Goal: Use online tool/utility: Utilize a website feature to perform a specific function

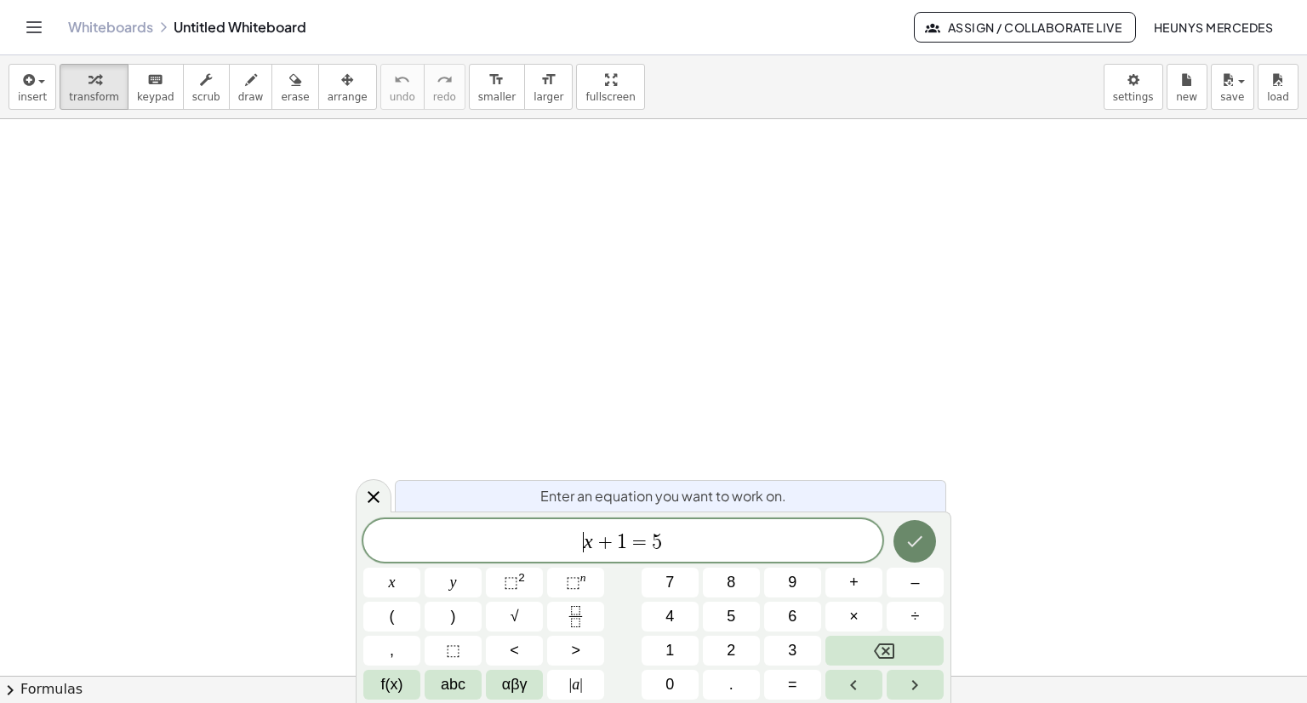
click at [926, 548] on button "Done" at bounding box center [915, 541] width 43 height 43
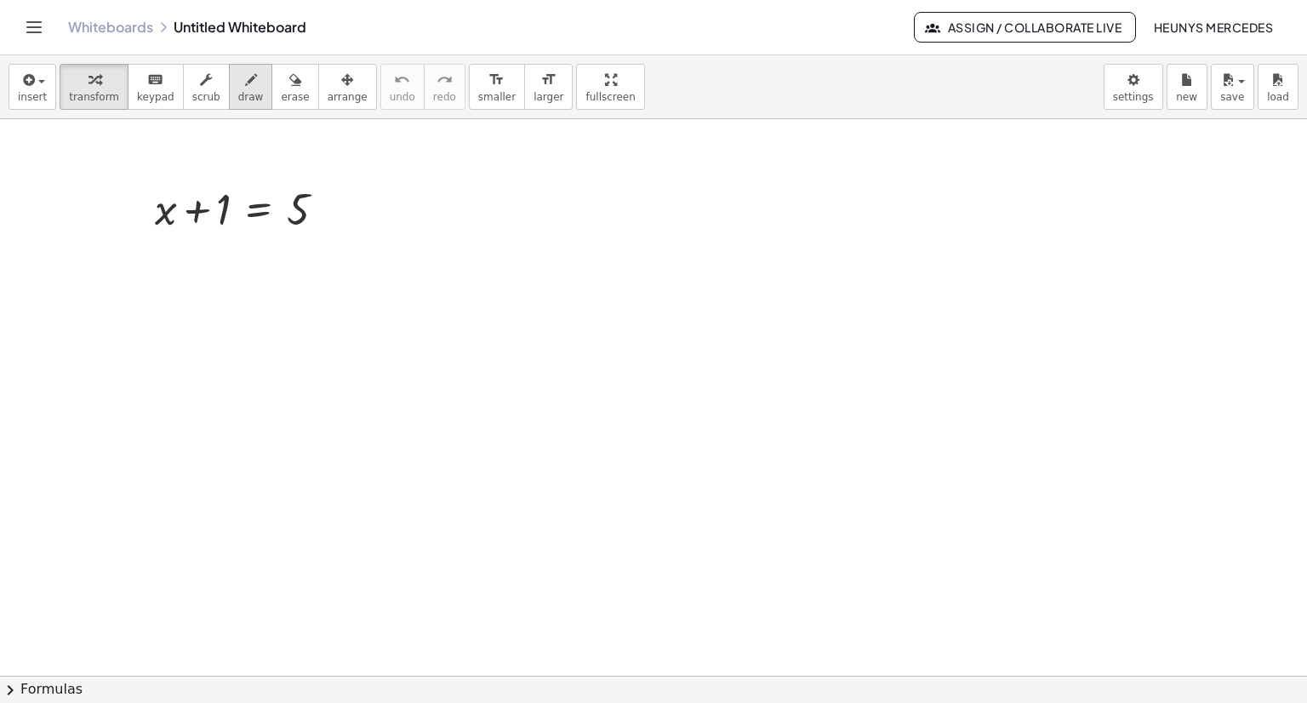
click at [238, 93] on span "draw" at bounding box center [251, 97] width 26 height 12
click at [87, 100] on span "transform" at bounding box center [94, 97] width 50 height 12
click at [218, 212] on div at bounding box center [246, 208] width 201 height 58
click at [212, 214] on div at bounding box center [246, 208] width 201 height 58
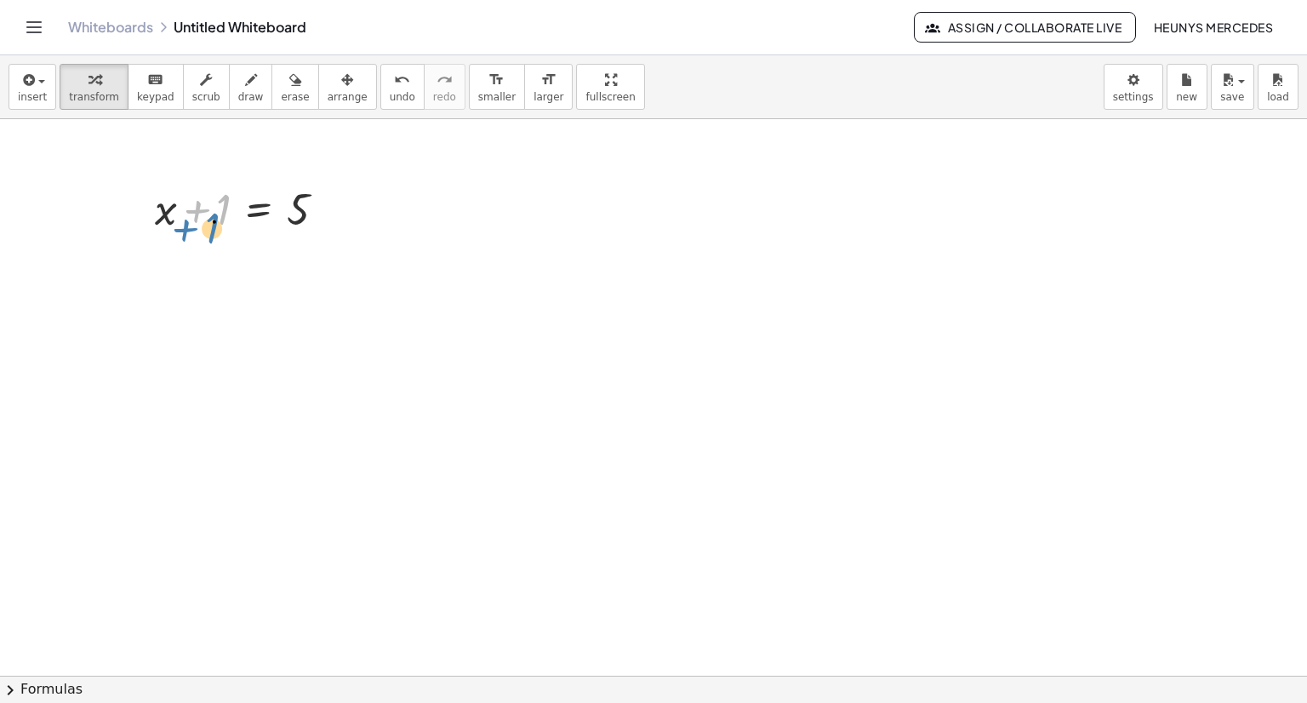
drag, startPoint x: 228, startPoint y: 184, endPoint x: 208, endPoint y: 229, distance: 49.2
click at [208, 229] on div at bounding box center [246, 208] width 201 height 58
click at [220, 187] on div at bounding box center [246, 208] width 201 height 58
click at [212, 218] on div at bounding box center [246, 208] width 201 height 58
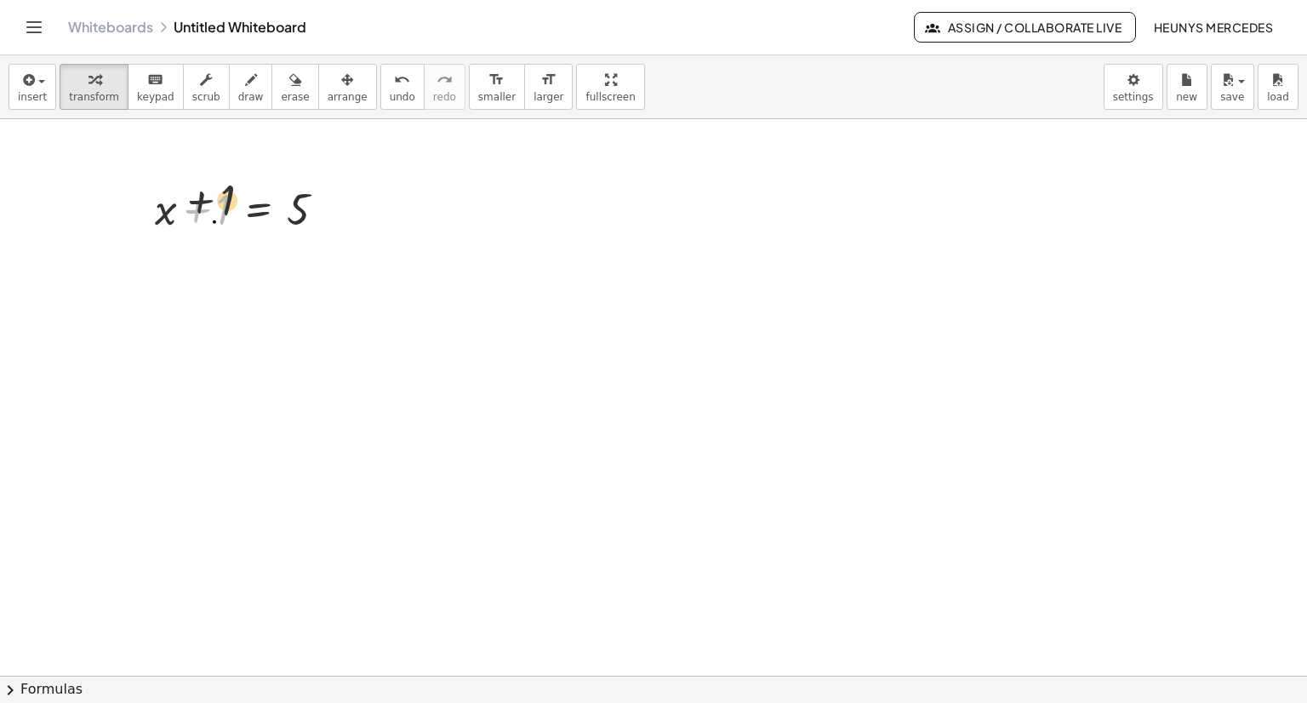
drag, startPoint x: 217, startPoint y: 191, endPoint x: 221, endPoint y: 184, distance: 8.8
click at [221, 184] on div at bounding box center [246, 208] width 201 height 58
drag, startPoint x: 220, startPoint y: 190, endPoint x: 363, endPoint y: 220, distance: 146.0
click at [168, 270] on div at bounding box center [247, 266] width 310 height 58
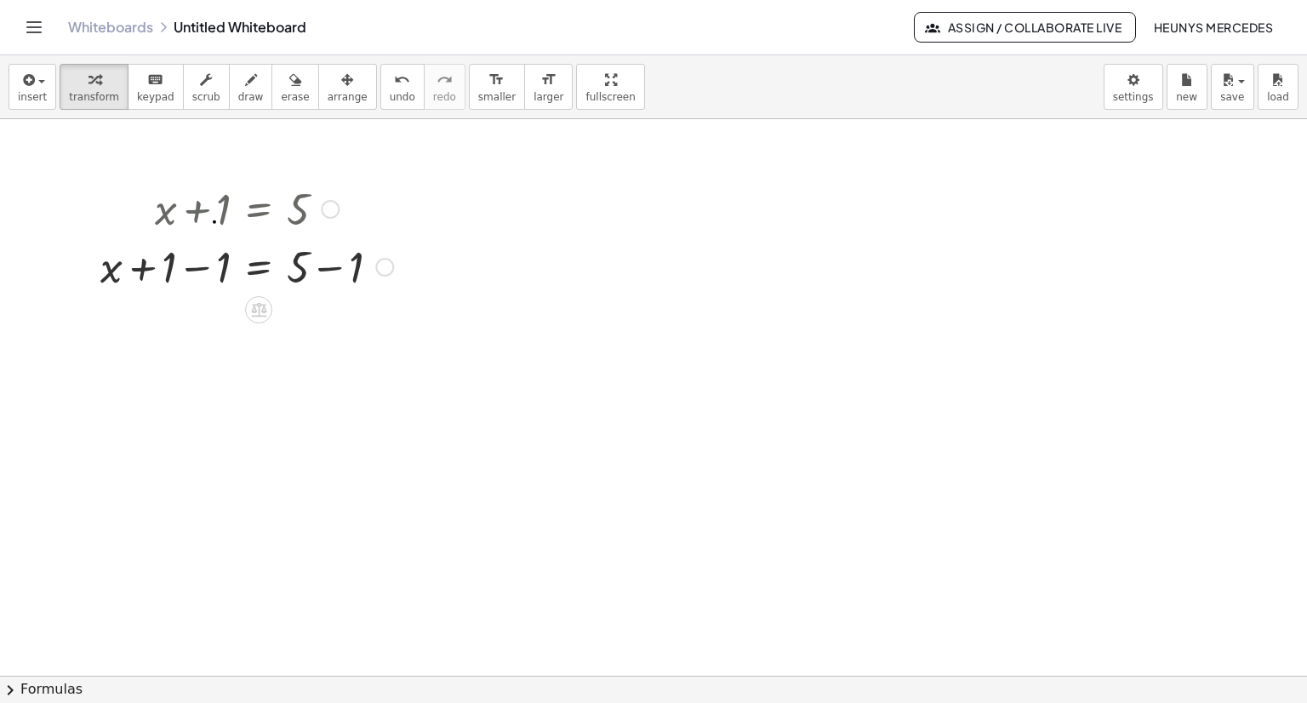
click at [164, 270] on div at bounding box center [247, 266] width 310 height 58
click at [162, 279] on div at bounding box center [247, 266] width 310 height 58
click at [191, 269] on div at bounding box center [247, 266] width 310 height 58
click at [329, 324] on div at bounding box center [247, 323] width 310 height 58
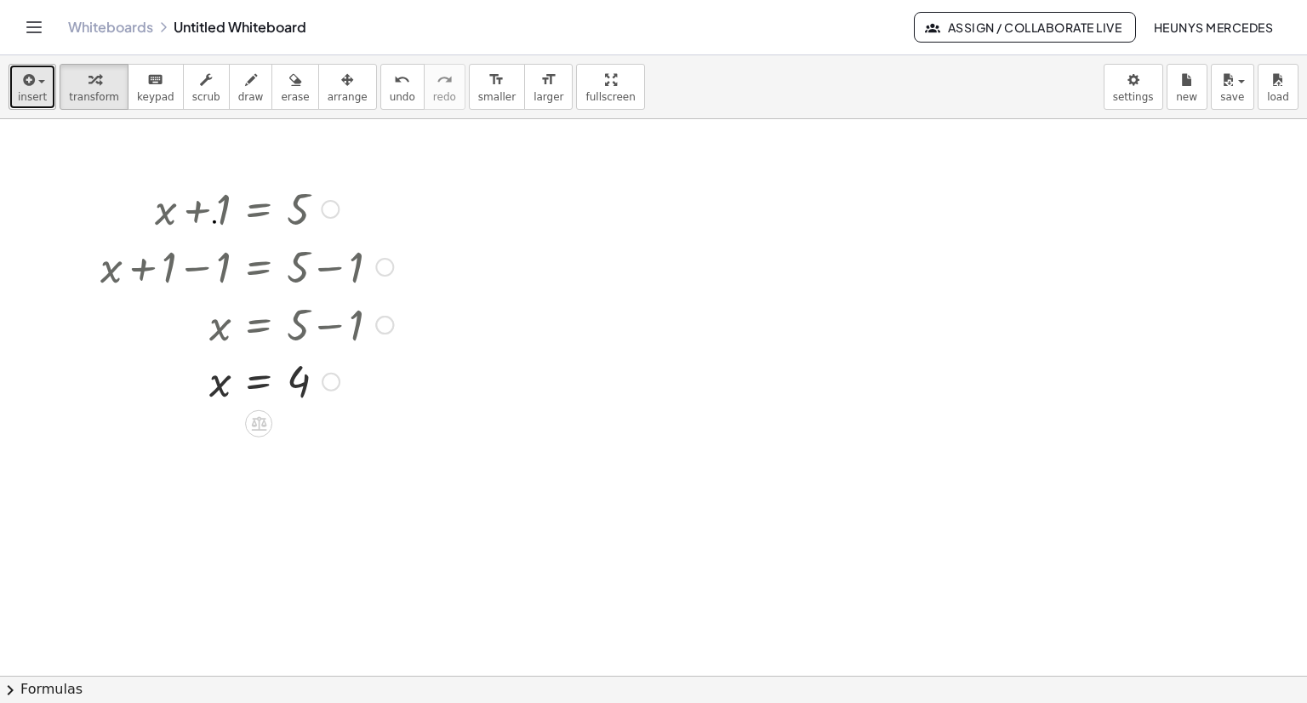
click at [29, 96] on span "insert" at bounding box center [32, 97] width 29 height 12
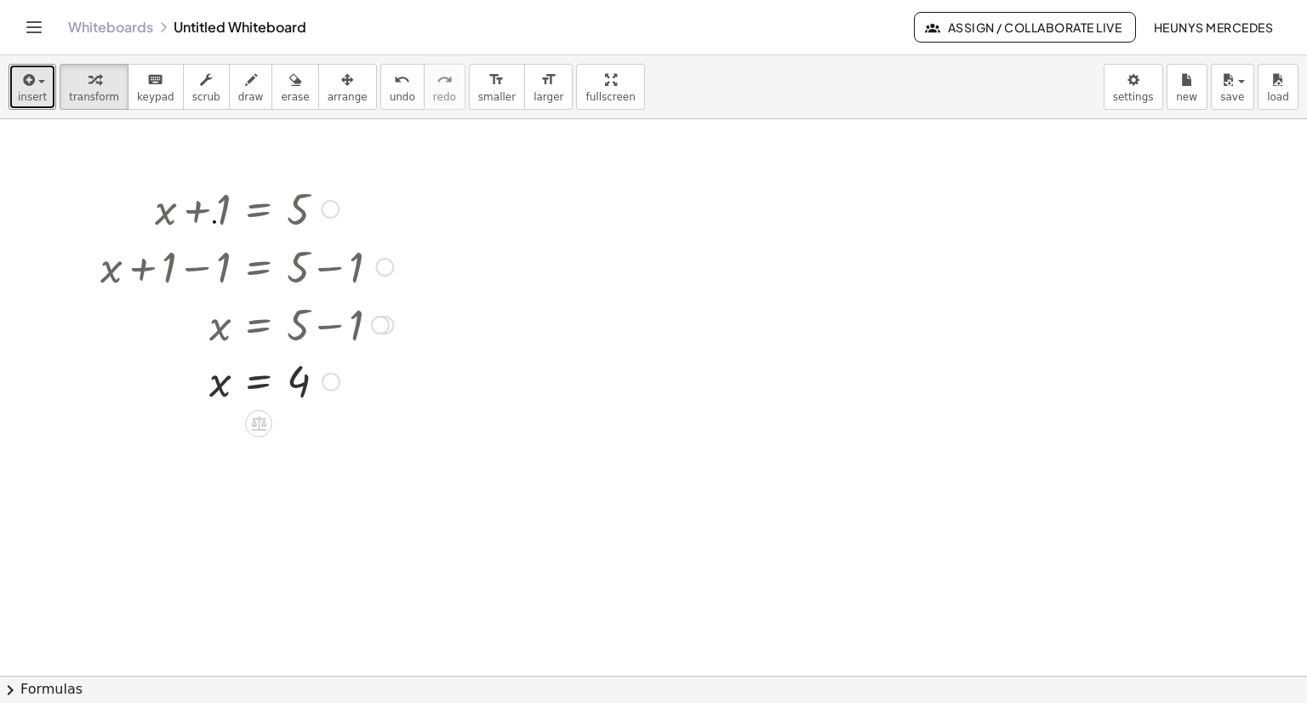
click at [337, 377] on div at bounding box center [331, 382] width 19 height 19
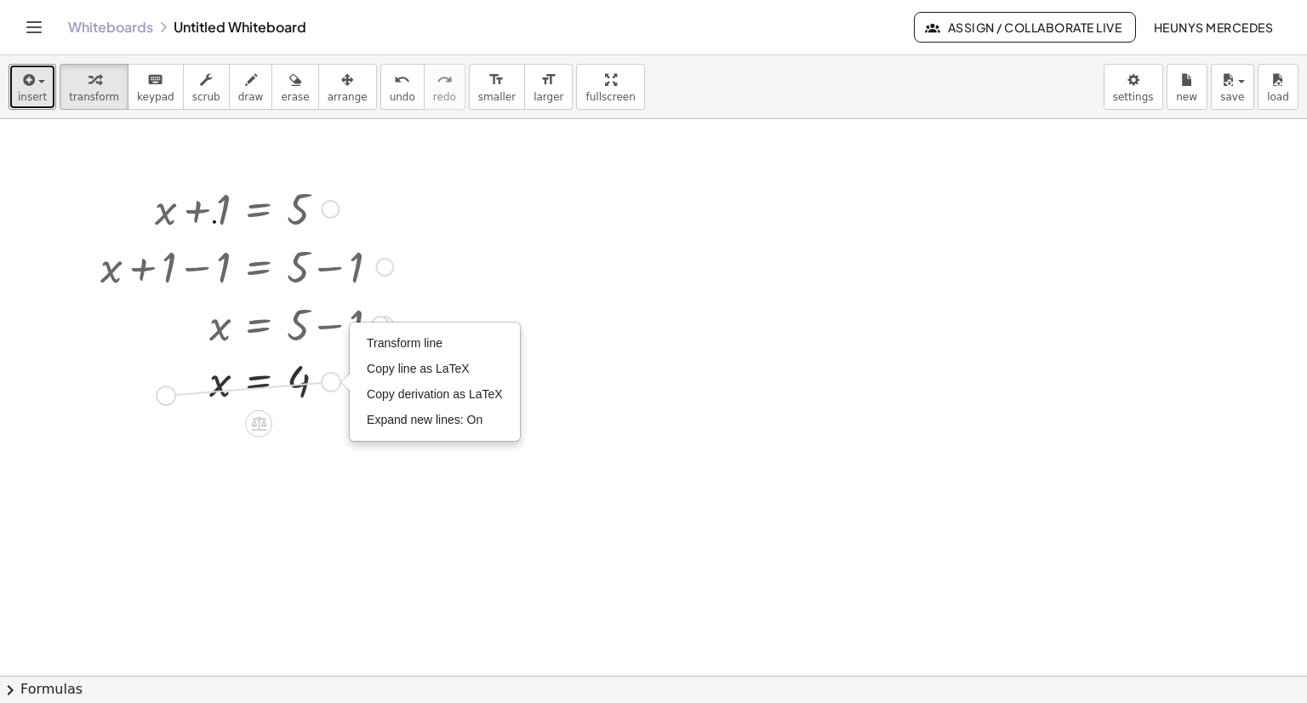
drag, startPoint x: 333, startPoint y: 379, endPoint x: 168, endPoint y: 392, distance: 165.6
click at [259, 382] on div "x = 4 Transform line Copy line as LaTeX Copy derivation as LaTeX Expand new lin…" at bounding box center [259, 382] width 0 height 0
